Goal: Task Accomplishment & Management: Use online tool/utility

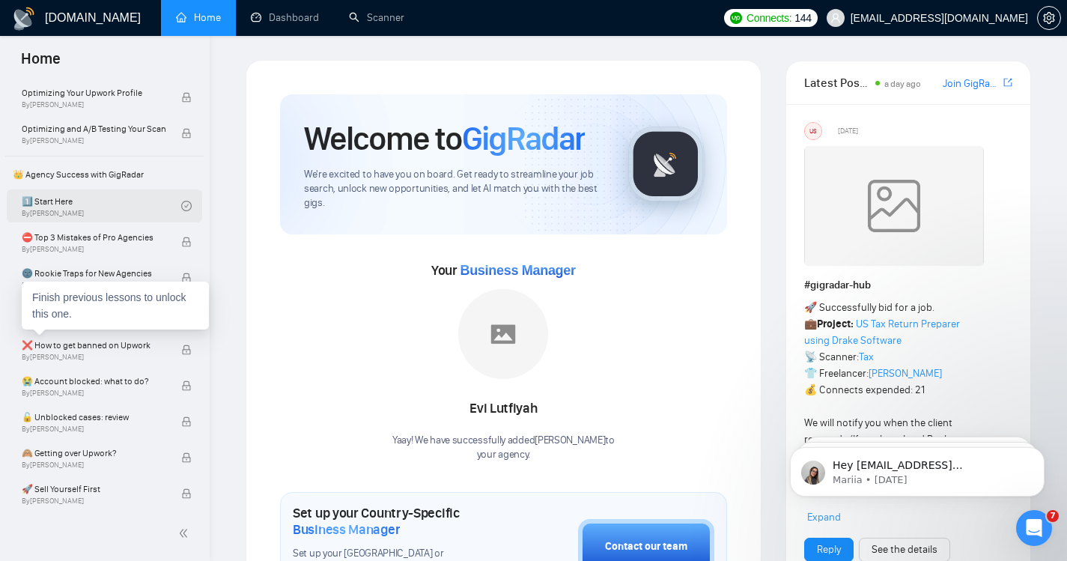
scroll to position [258, 0]
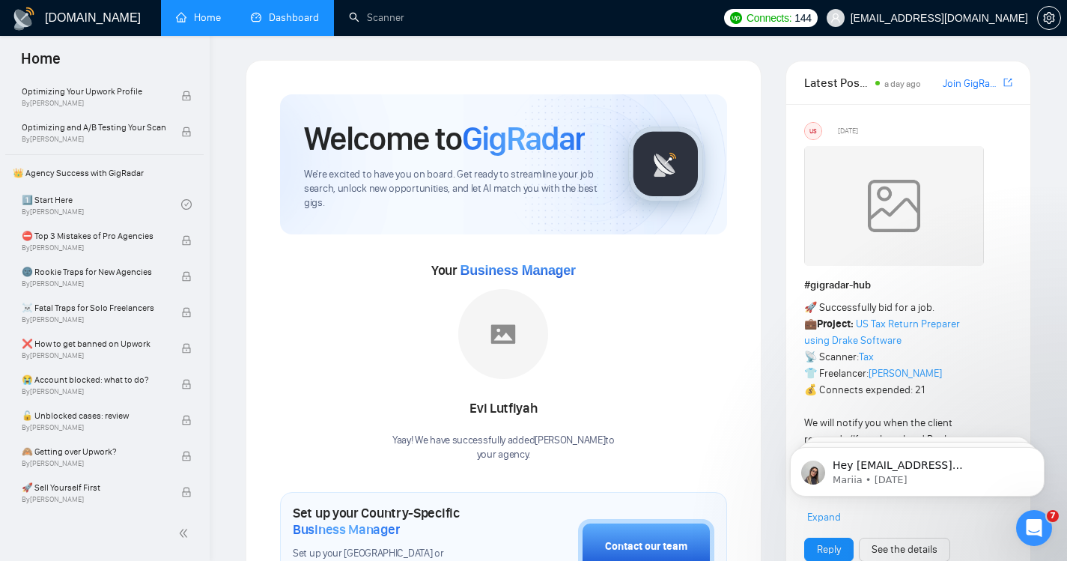
click at [290, 23] on link "Dashboard" at bounding box center [285, 17] width 68 height 13
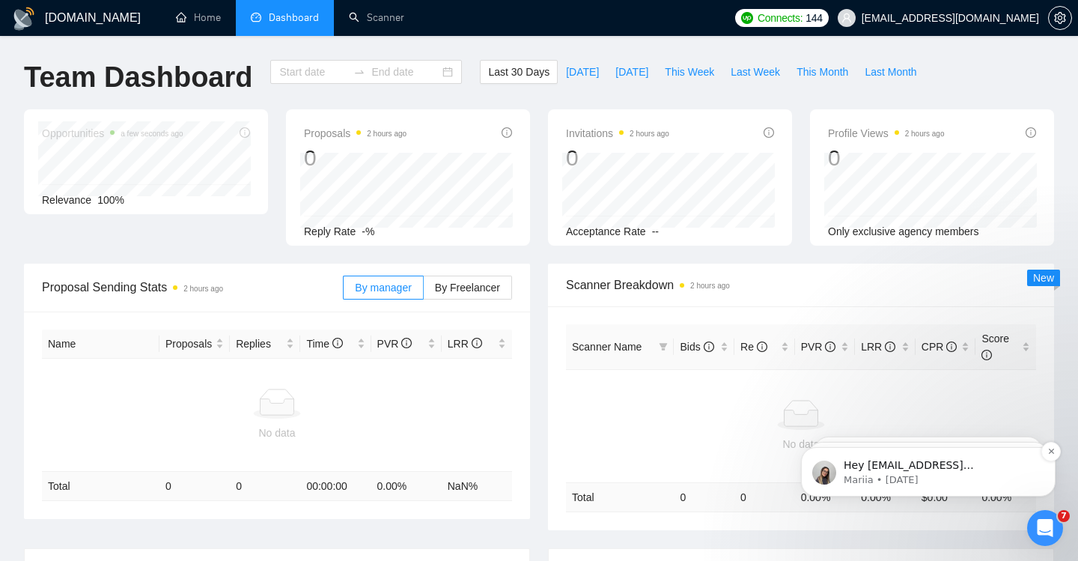
type input "[DATE]"
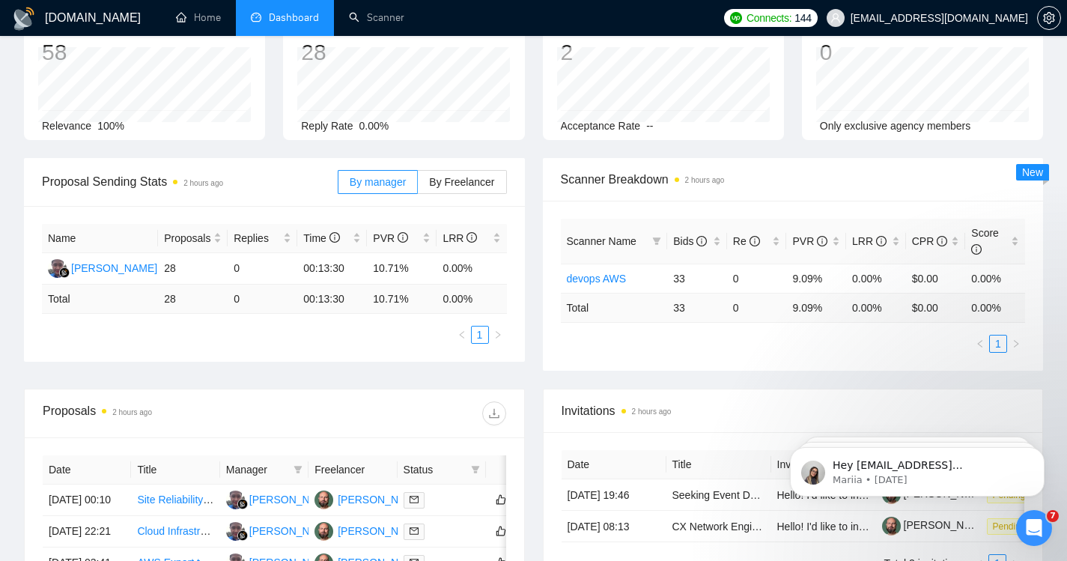
scroll to position [101, 0]
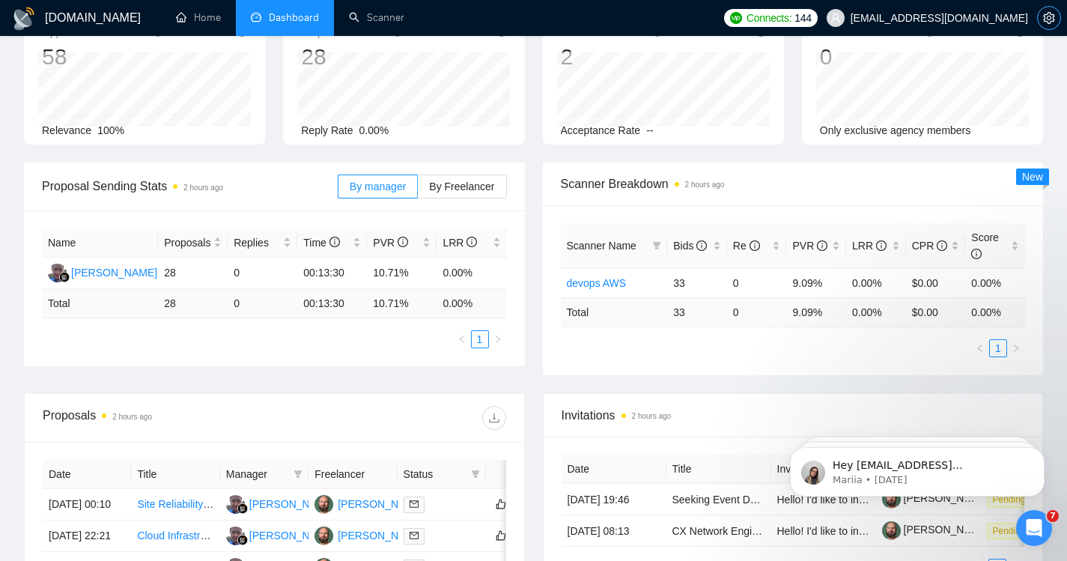
click at [1049, 22] on icon "setting" at bounding box center [1049, 18] width 12 height 12
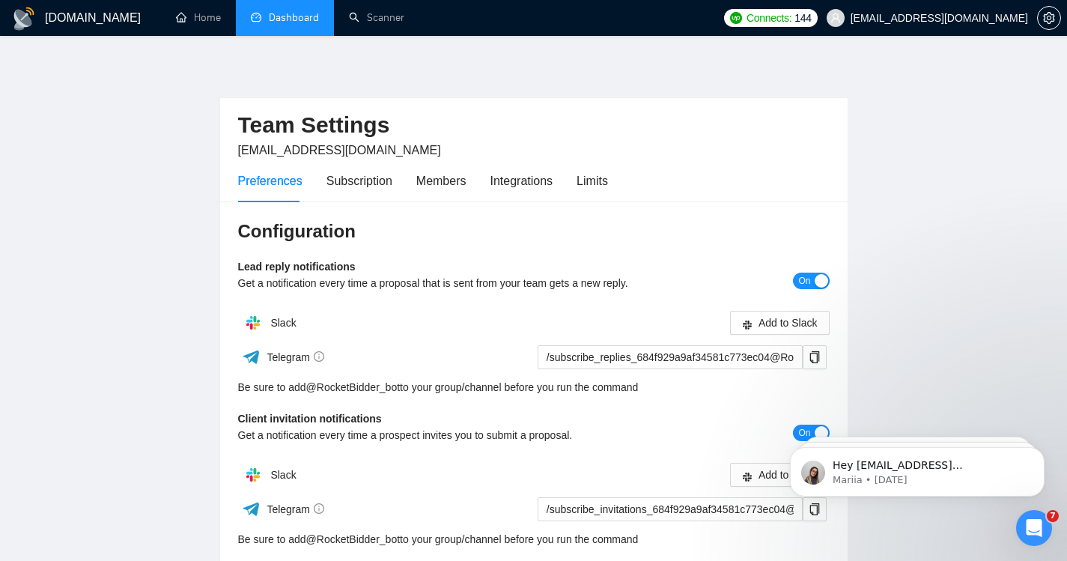
click at [284, 16] on link "Dashboard" at bounding box center [285, 17] width 68 height 13
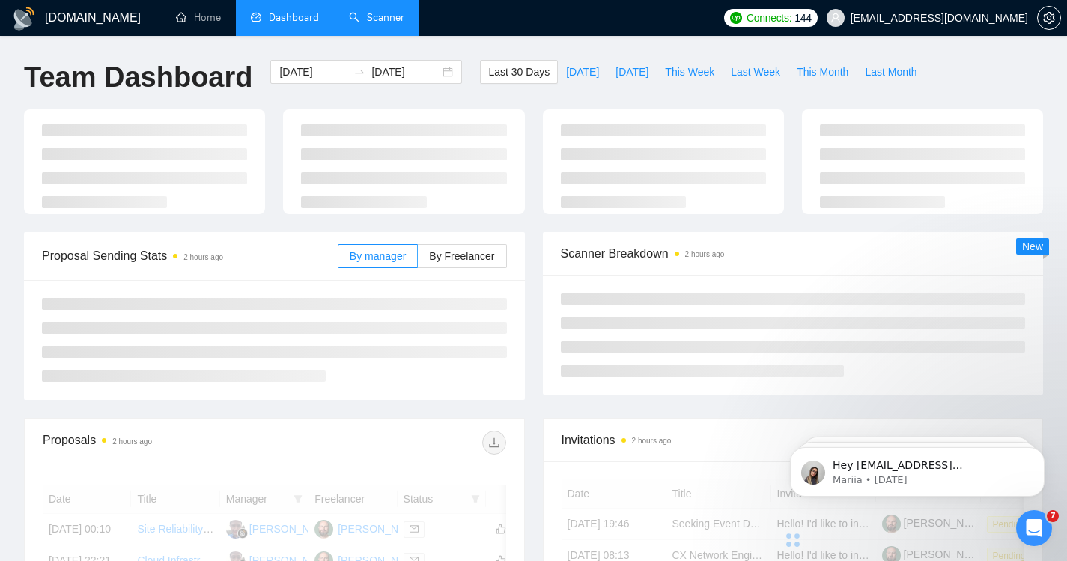
click at [368, 19] on link "Scanner" at bounding box center [376, 17] width 55 height 13
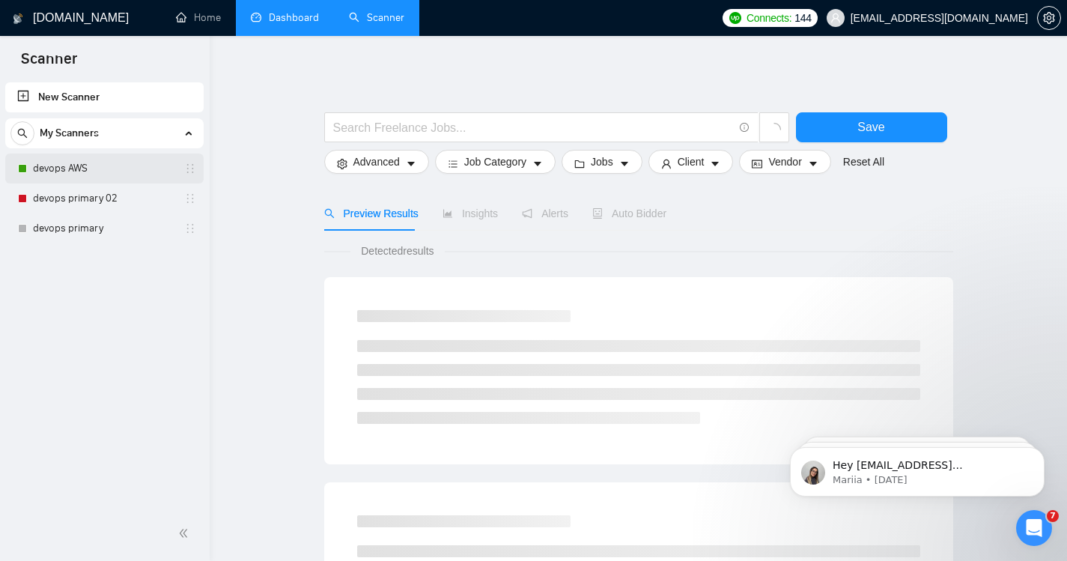
click at [58, 161] on link "devops AWS" at bounding box center [104, 168] width 142 height 30
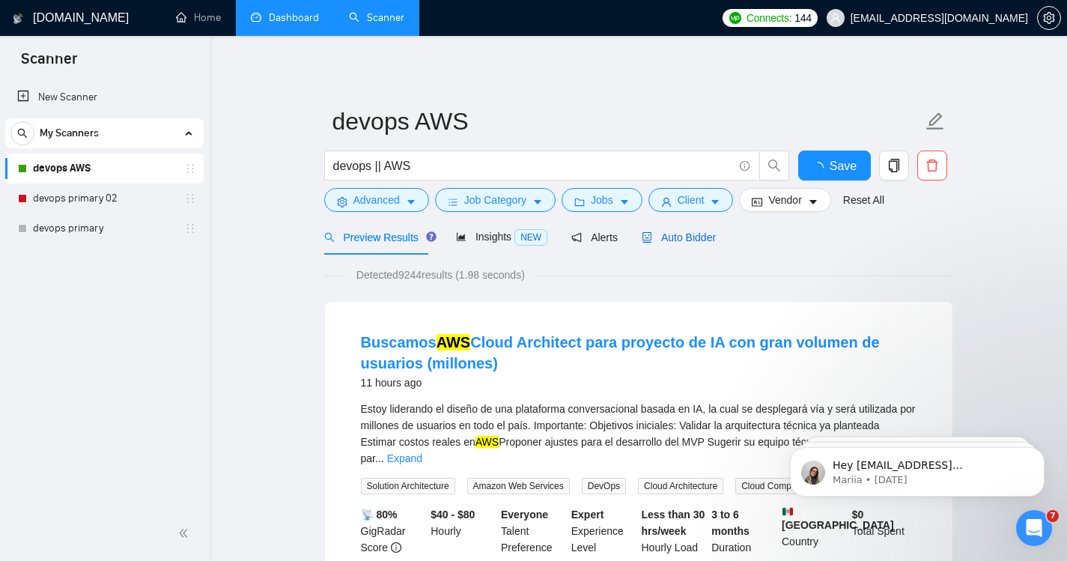
click at [678, 243] on span "Auto Bidder" at bounding box center [679, 237] width 74 height 12
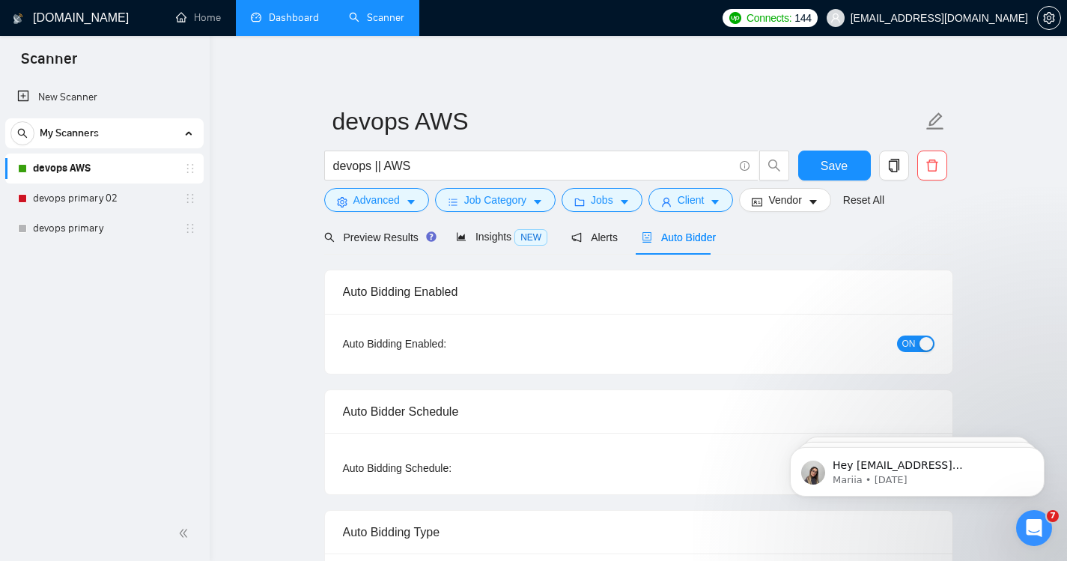
checkbox input "true"
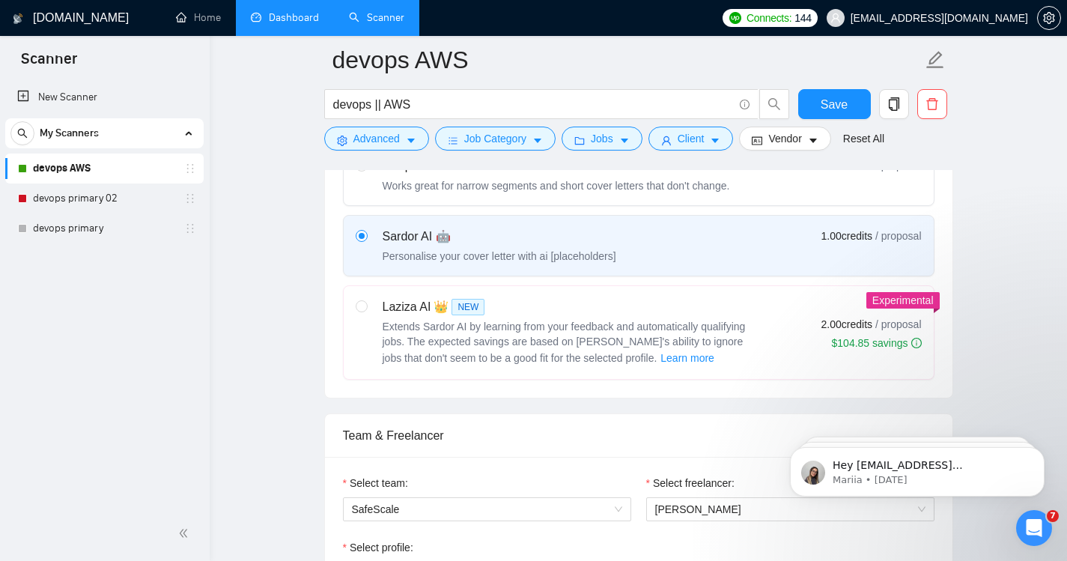
scroll to position [508, 0]
click at [388, 318] on div "Extends Sardor AI by learning from your feedback and automatically qualifying j…" at bounding box center [570, 342] width 374 height 48
click at [366, 310] on input "radio" at bounding box center [361, 304] width 10 height 10
radio input "true"
radio input "false"
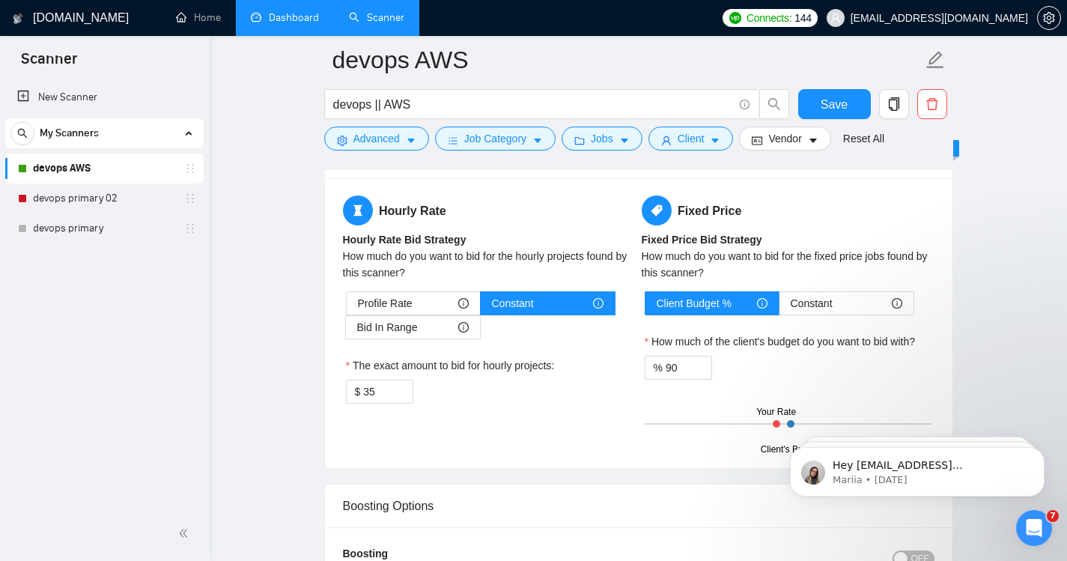
scroll to position [2333, 0]
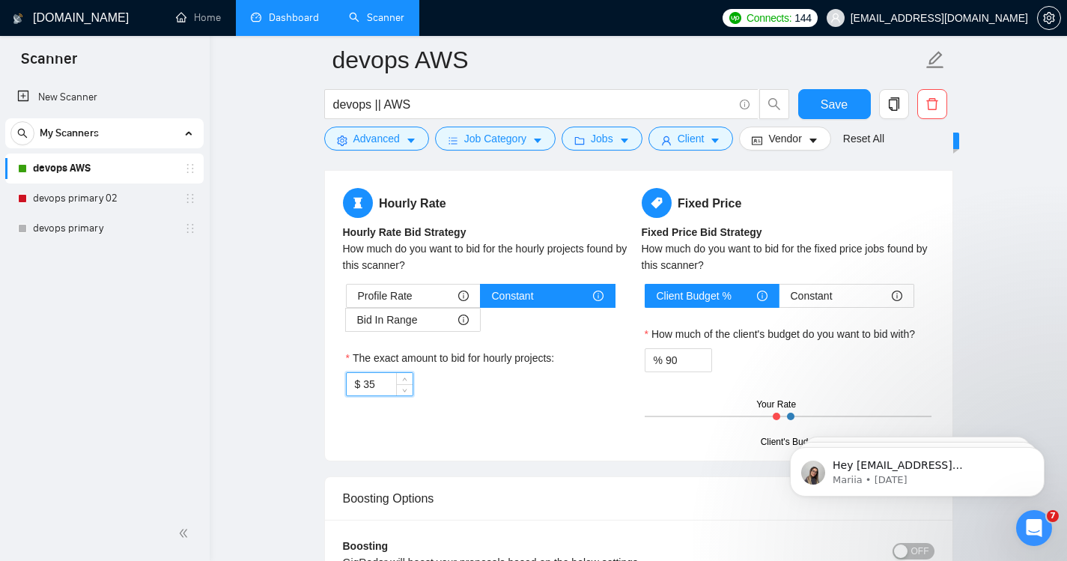
click at [380, 383] on input "35" at bounding box center [387, 384] width 49 height 22
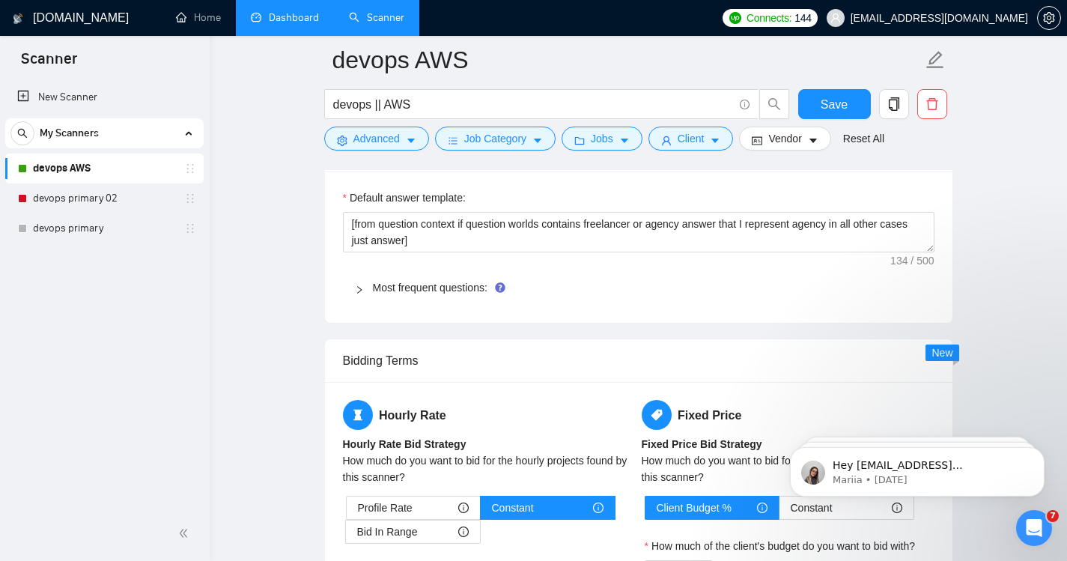
scroll to position [2122, 0]
click at [418, 287] on link "Most frequent questions:" at bounding box center [430, 287] width 115 height 12
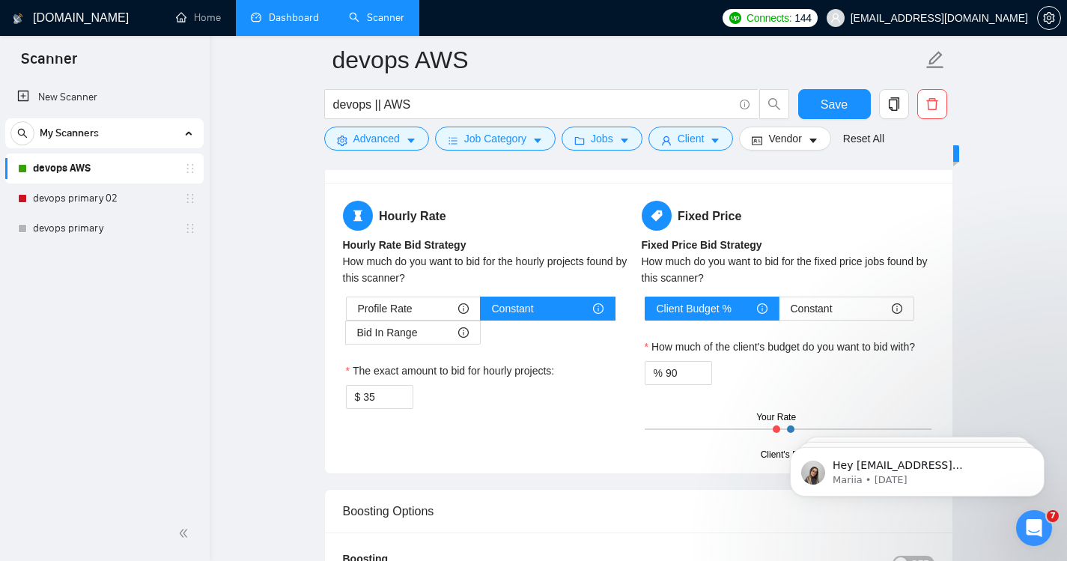
scroll to position [3000, 0]
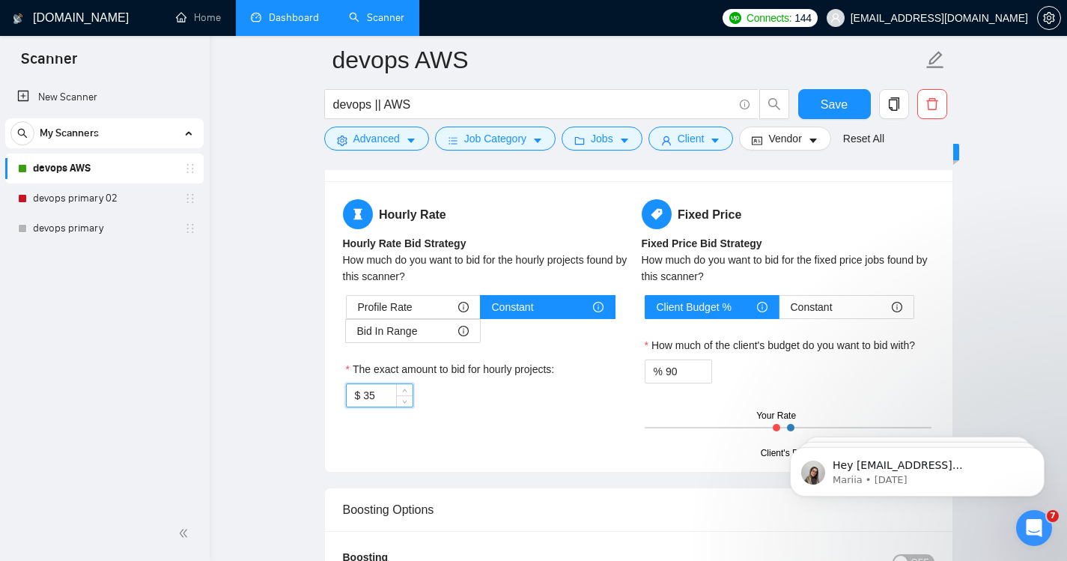
drag, startPoint x: 386, startPoint y: 400, endPoint x: 342, endPoint y: 395, distance: 44.5
click at [342, 395] on div "Hourly Rate Hourly Rate Bid Strategy How much do you want to bid for the hourly…" at bounding box center [489, 312] width 299 height 226
type input "39"
click at [573, 430] on div "Hourly Rate Hourly Rate Bid Strategy How much do you want to bid for the hourly…" at bounding box center [638, 326] width 597 height 255
click at [842, 112] on span "Save" at bounding box center [834, 104] width 27 height 19
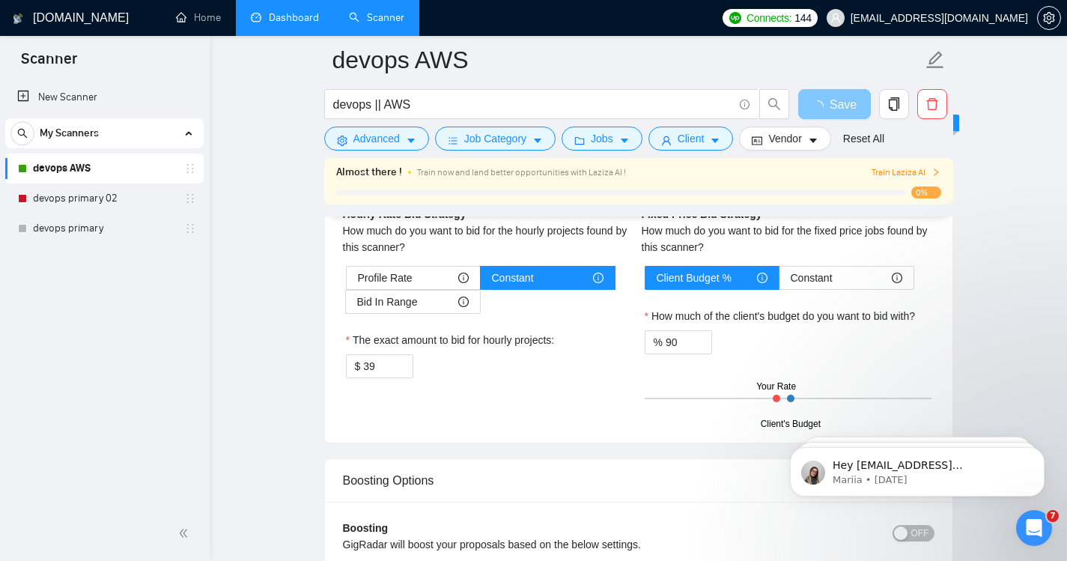
scroll to position [0, 0]
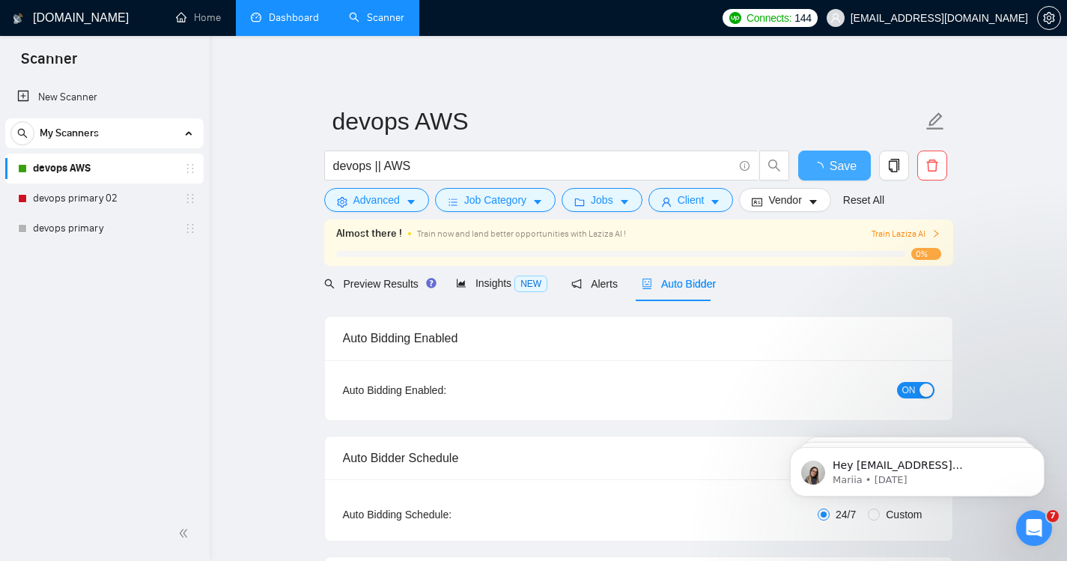
checkbox input "true"
click at [895, 234] on span "Train Laziza AI" at bounding box center [905, 234] width 69 height 14
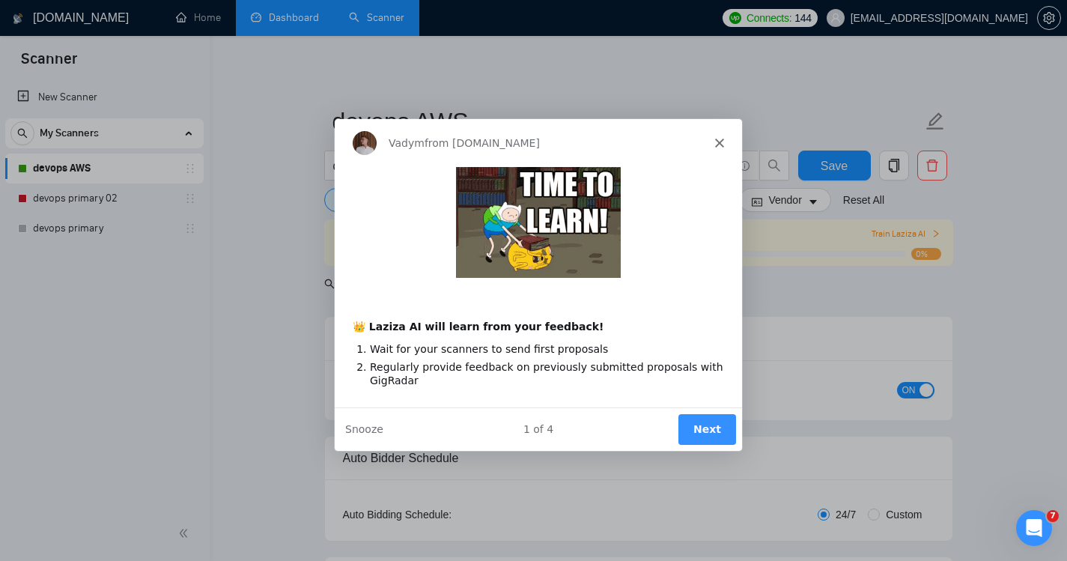
click at [716, 428] on button "Next" at bounding box center [706, 428] width 58 height 31
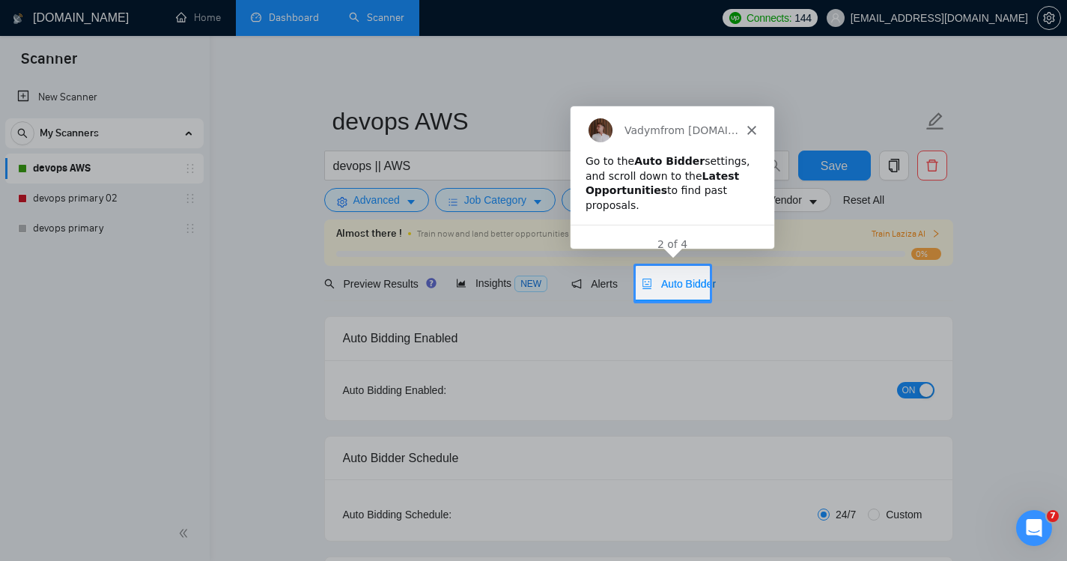
click at [666, 285] on span "Auto Bidder" at bounding box center [679, 284] width 74 height 12
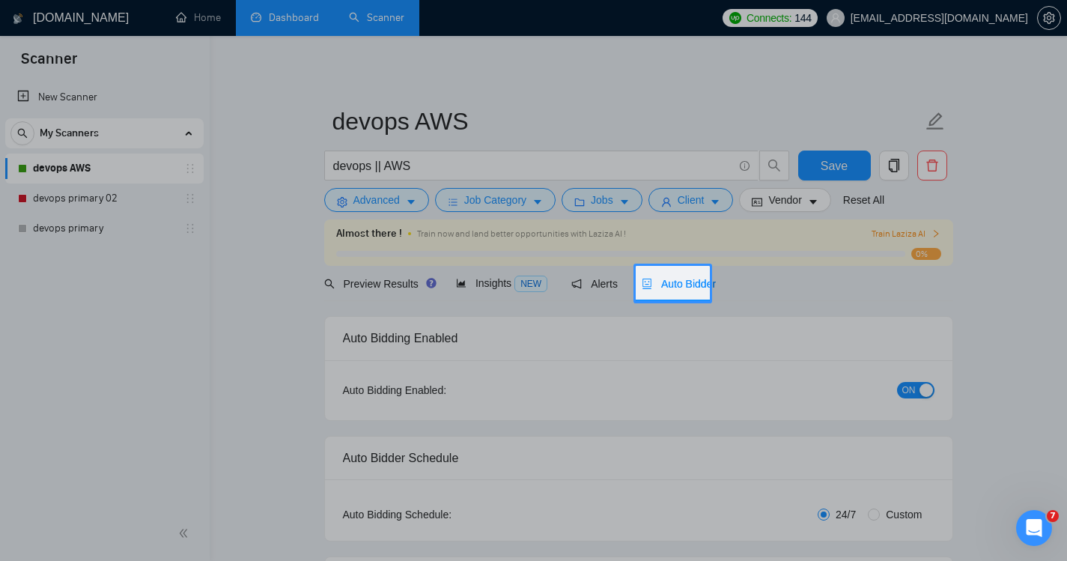
click at [666, 285] on span "Auto Bidder" at bounding box center [679, 284] width 74 height 12
click at [696, 289] on div "Product tour overlay" at bounding box center [533, 280] width 1067 height 561
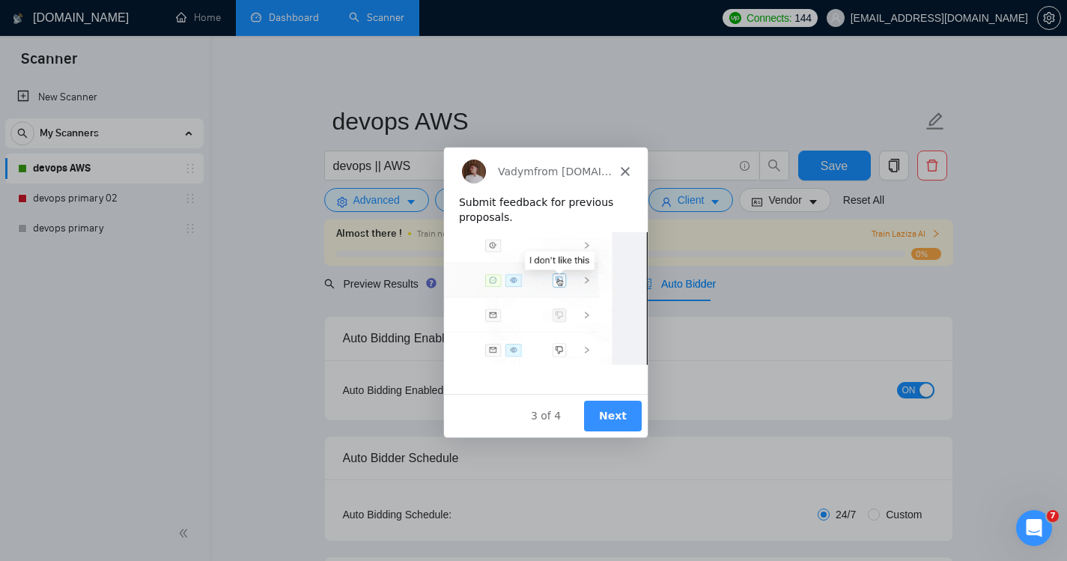
click at [610, 418] on button "Next" at bounding box center [611, 414] width 58 height 31
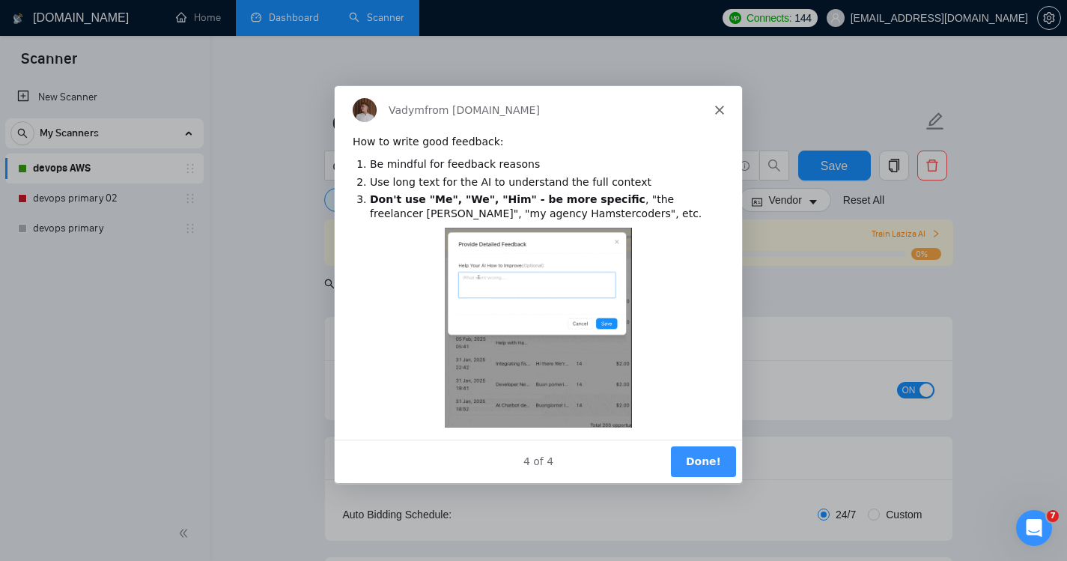
click at [692, 458] on button "Done!" at bounding box center [701, 460] width 65 height 31
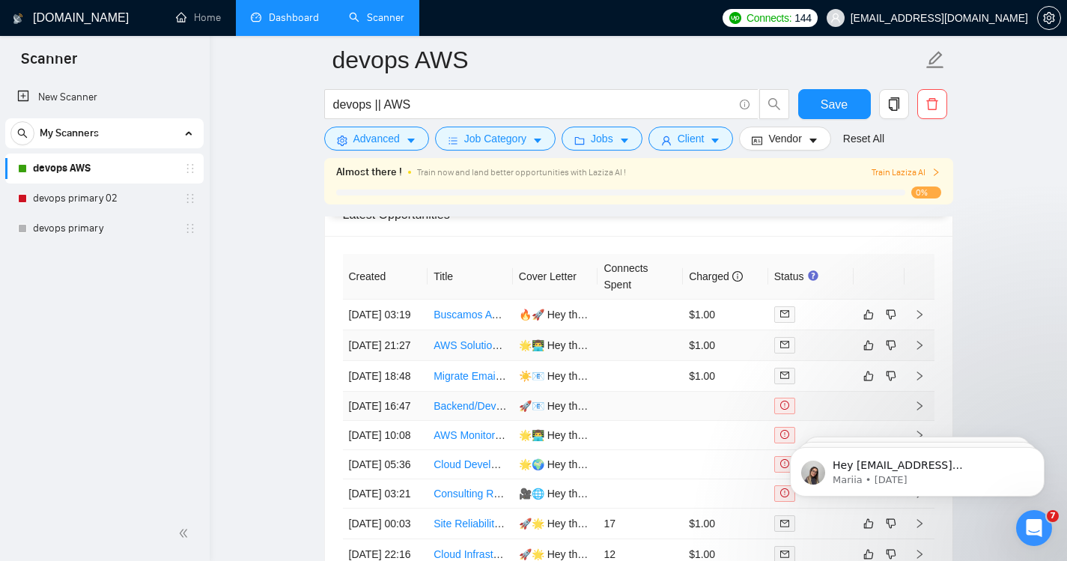
scroll to position [3818, 0]
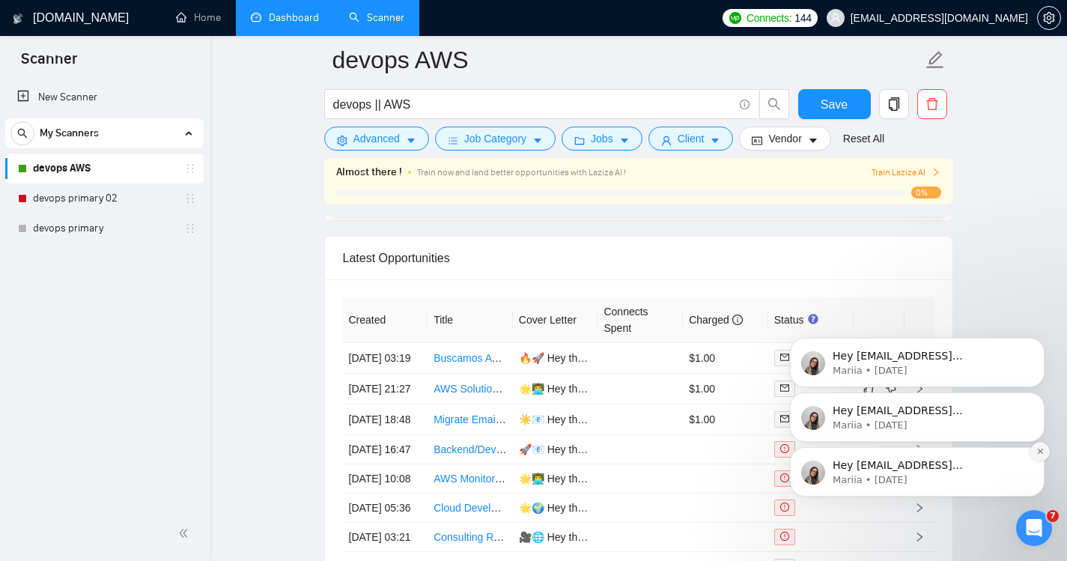
click at [1036, 451] on icon "Dismiss notification" at bounding box center [1040, 451] width 8 height 8
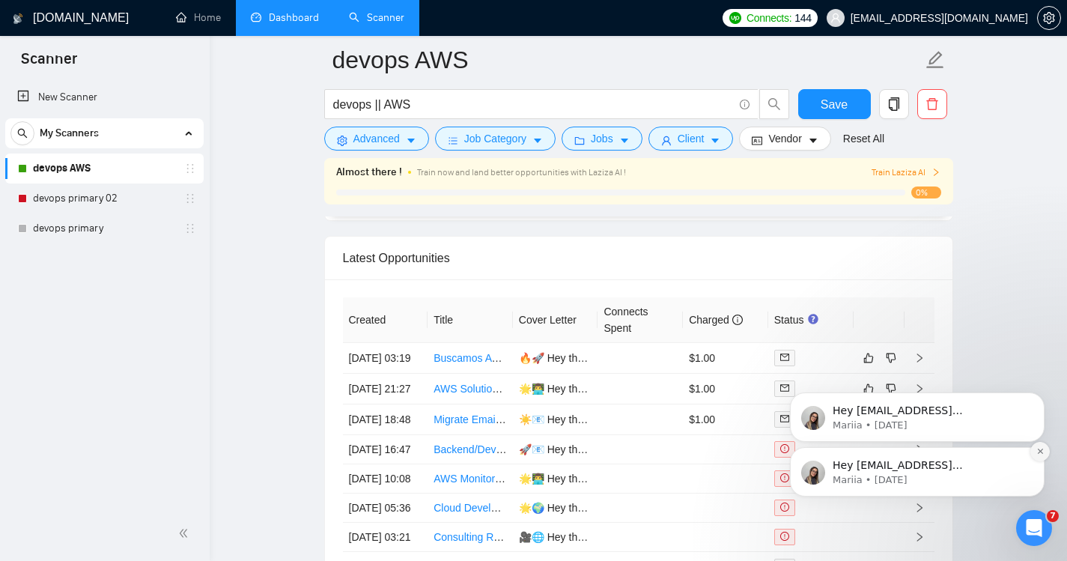
click at [1037, 452] on icon "Dismiss notification" at bounding box center [1040, 451] width 8 height 8
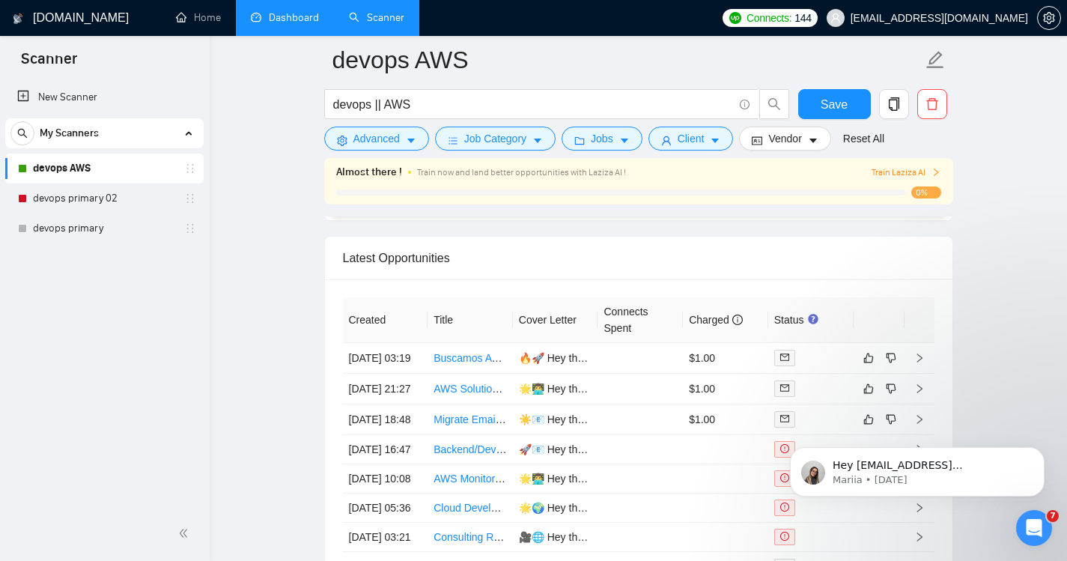
click at [1037, 452] on icon "Dismiss notification" at bounding box center [1040, 451] width 7 height 7
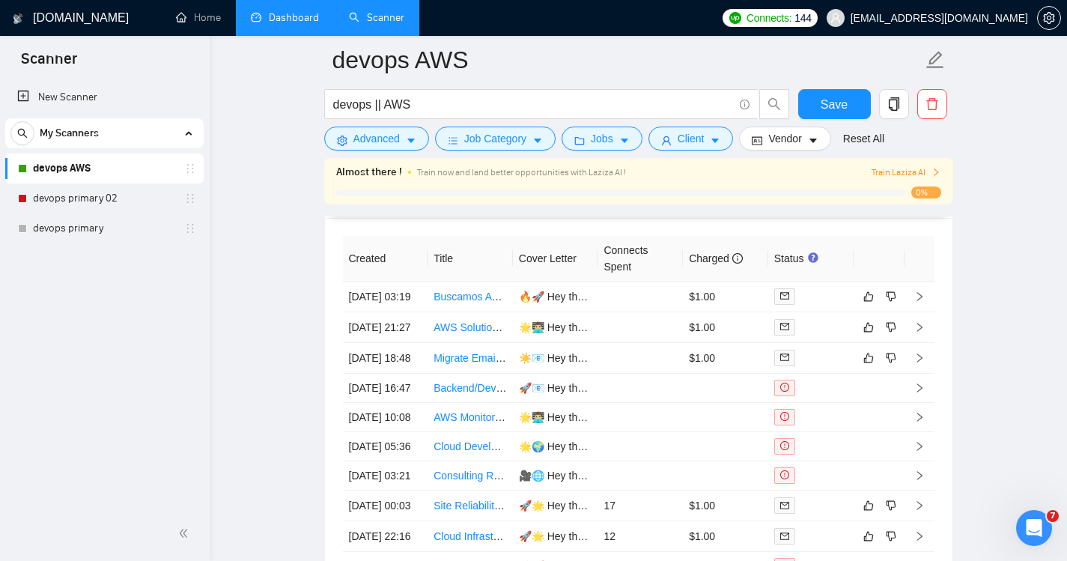
scroll to position [3880, 0]
click at [450, 332] on link "AWS Solutions Architect Professional Exam Tutor + Interview Prep" at bounding box center [587, 326] width 308 height 12
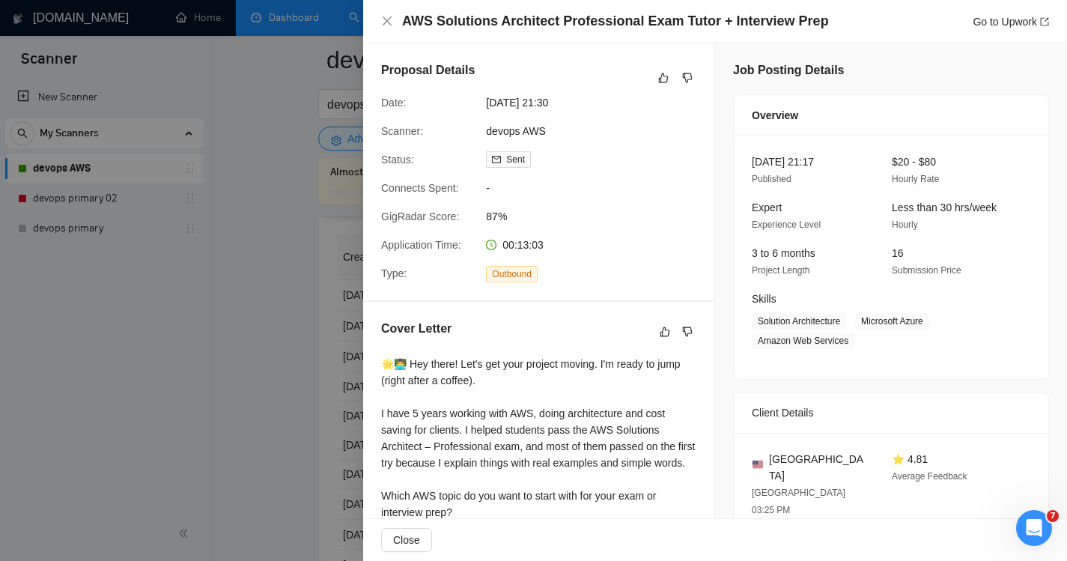
click at [359, 362] on div at bounding box center [533, 280] width 1067 height 561
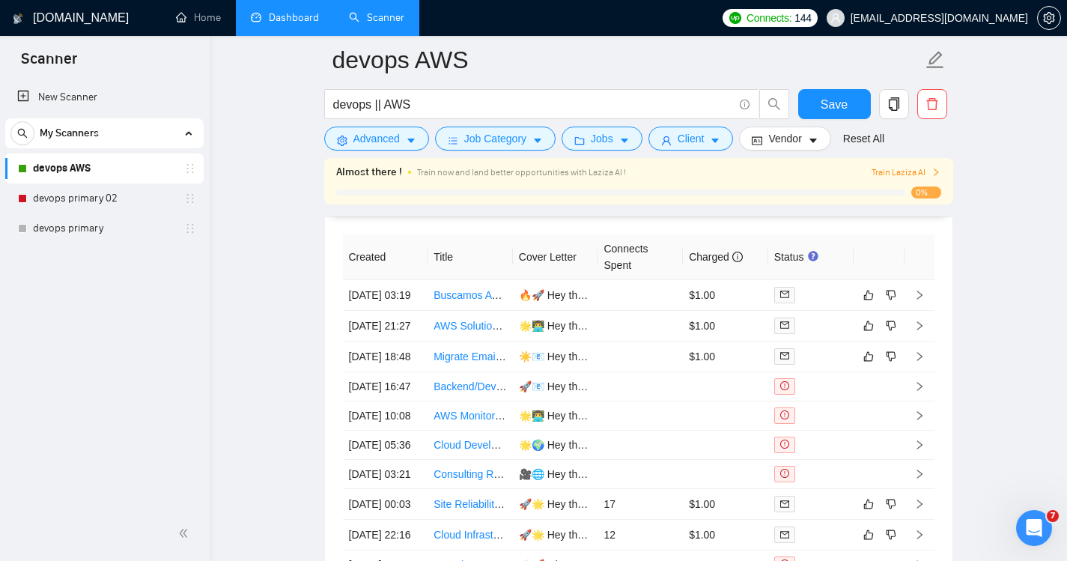
click at [458, 162] on div "Almost there ! Train now and land better opportunities with Laziza AI ! Train L…" at bounding box center [638, 181] width 629 height 46
click at [892, 175] on span "Train Laziza AI" at bounding box center [905, 172] width 69 height 14
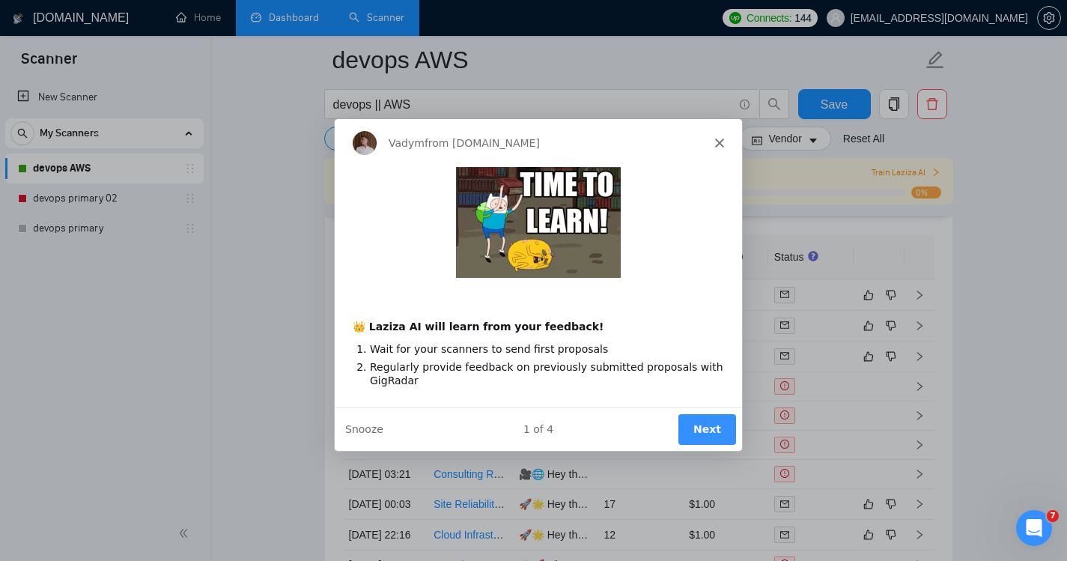
click at [705, 430] on button "Next" at bounding box center [706, 428] width 58 height 31
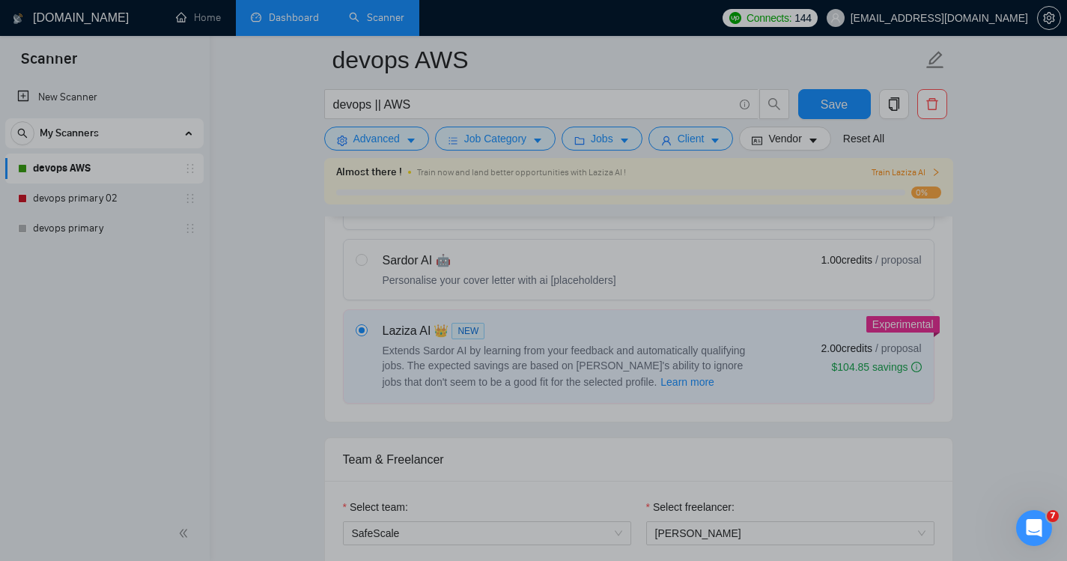
scroll to position [15, 0]
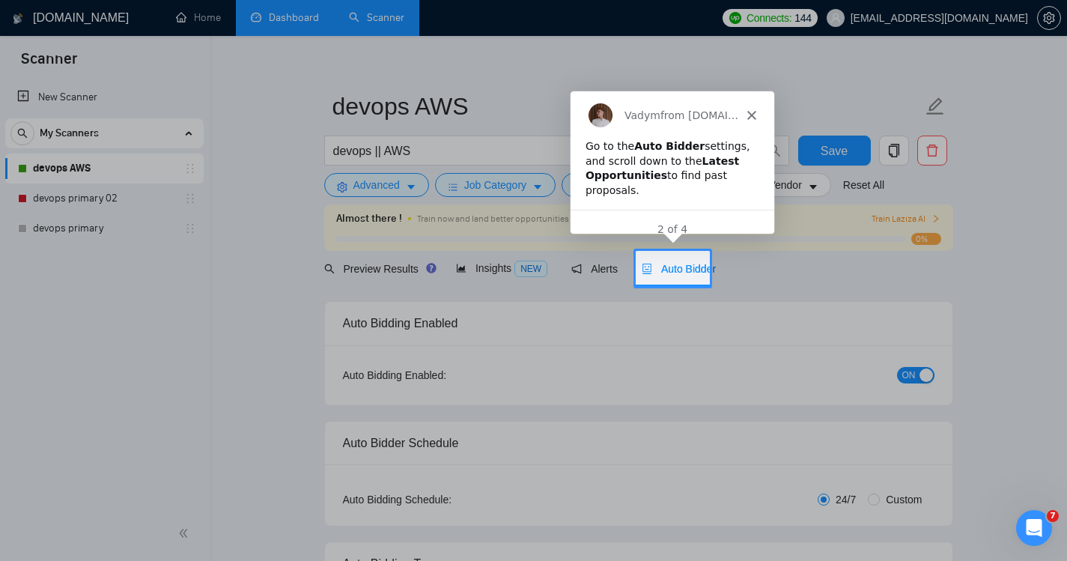
click at [749, 112] on icon "Close" at bounding box center [750, 113] width 9 height 9
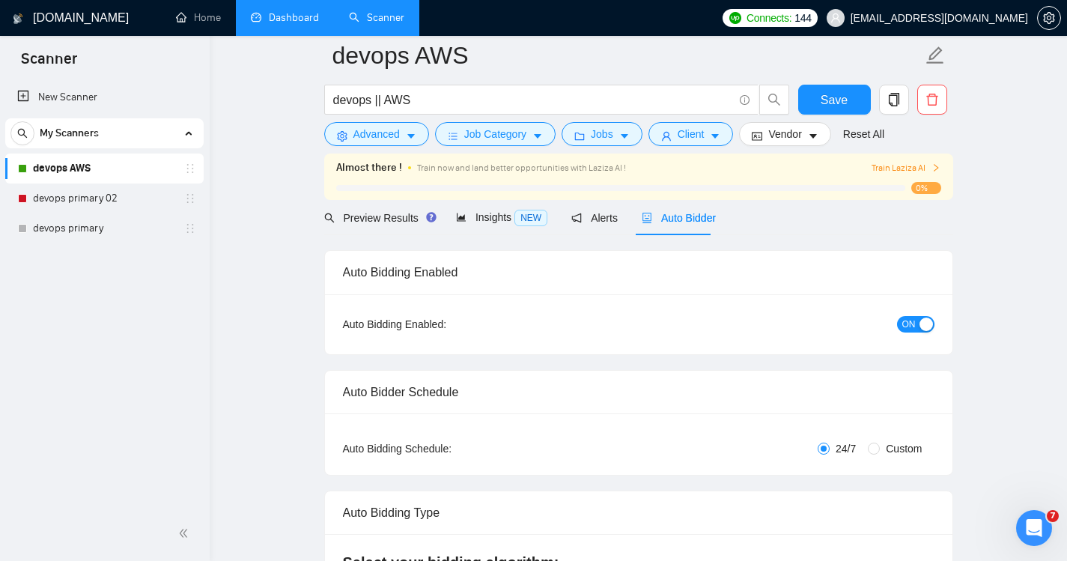
scroll to position [0, 0]
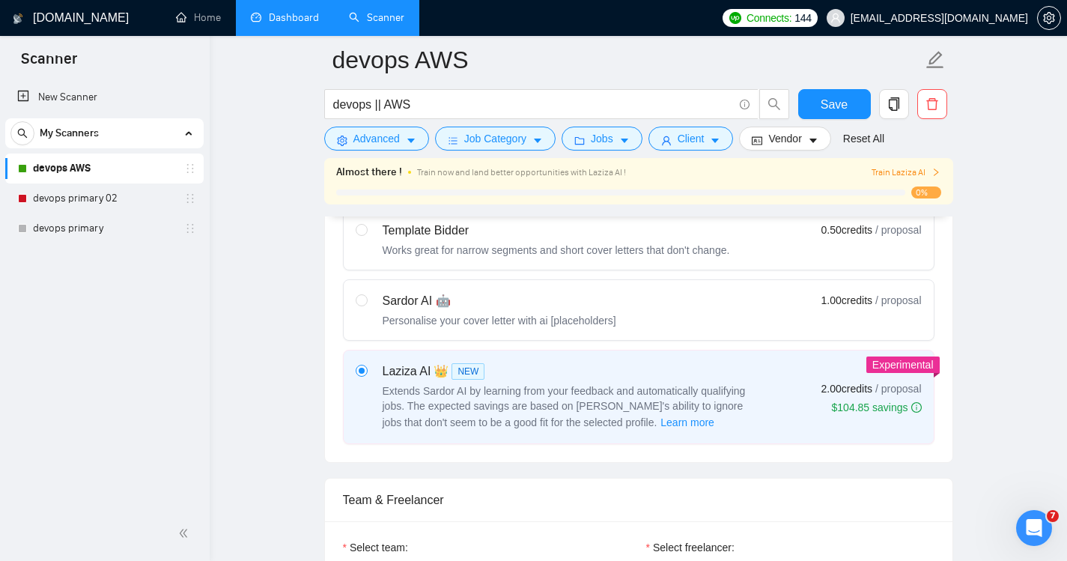
scroll to position [490, 0]
